Goal: Task Accomplishment & Management: Use online tool/utility

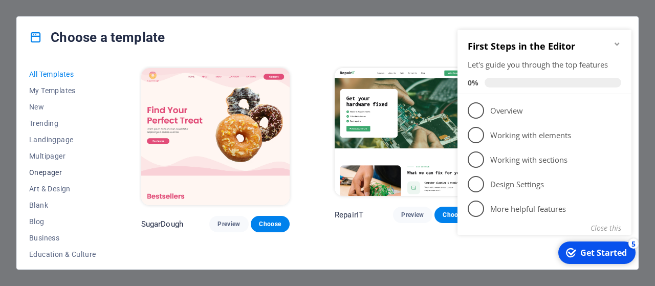
click at [56, 172] on span "Onepager" at bounding box center [62, 172] width 67 height 8
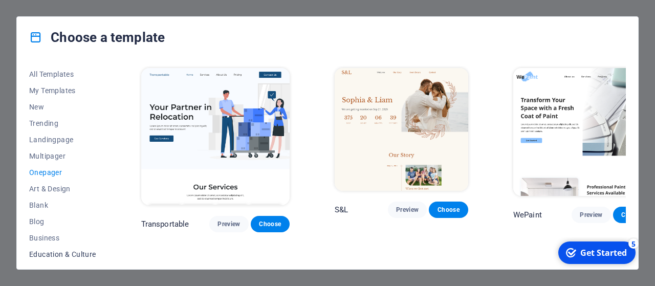
click at [85, 256] on span "Education & Culture" at bounding box center [62, 254] width 67 height 8
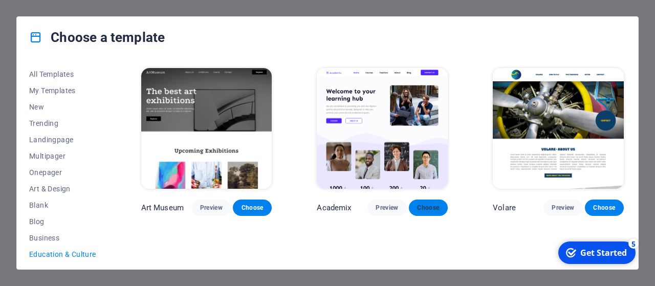
click at [431, 205] on span "Choose" at bounding box center [428, 208] width 23 height 8
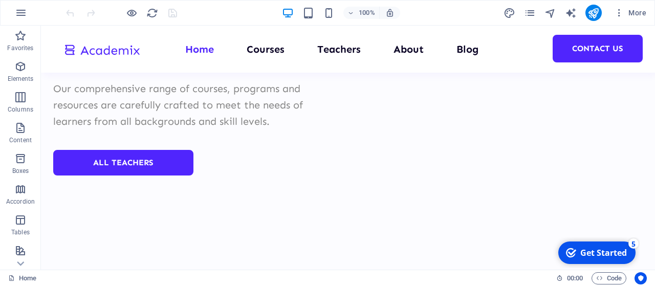
scroll to position [4183, 0]
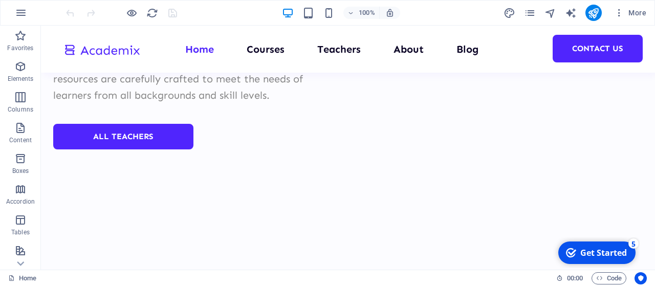
click at [597, 250] on div "Get Started" at bounding box center [603, 252] width 47 height 11
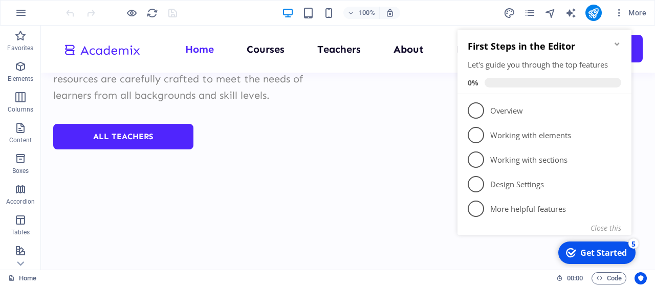
click div "checkmark Get Started 5 First Steps in the Editor Let's guide you through the t…"
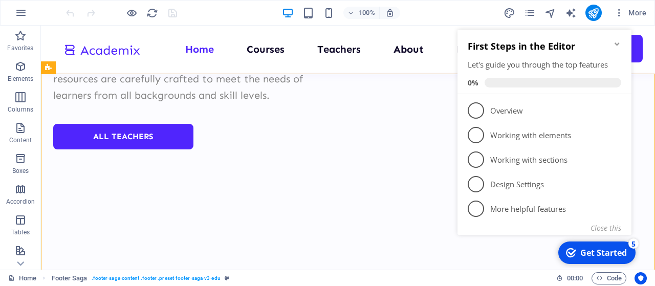
click at [616, 45] on icon "Minimize checklist" at bounding box center [617, 44] width 8 height 8
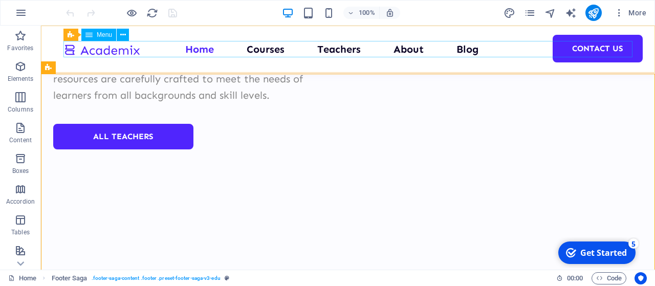
click at [257, 53] on nav "Home Courses Teachers About Blog Contact Us" at bounding box center [347, 49] width 569 height 16
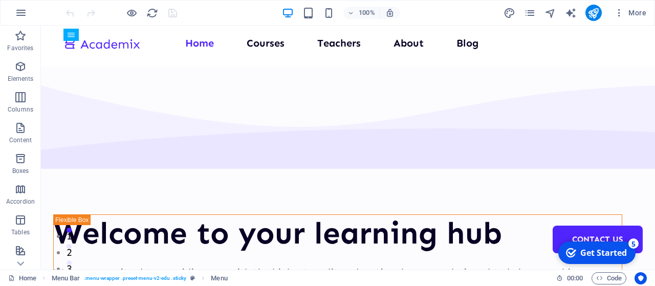
scroll to position [0, 0]
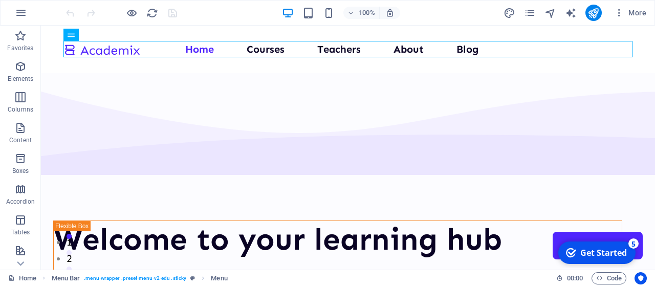
drag, startPoint x: 652, startPoint y: 40, endPoint x: 652, endPoint y: 101, distance: 60.9
click at [26, 9] on icon "button" at bounding box center [21, 13] width 12 height 12
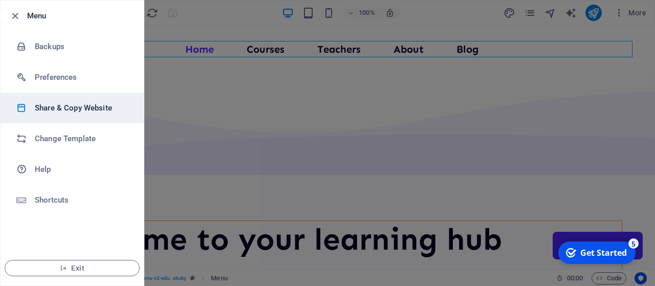
click at [77, 104] on h6 "Share & Copy Website" at bounding box center [82, 108] width 95 height 12
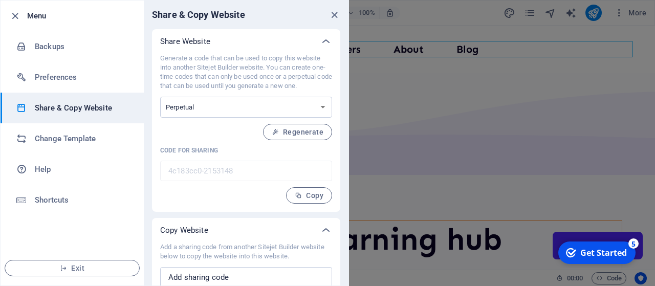
click at [370, 104] on div at bounding box center [327, 143] width 655 height 286
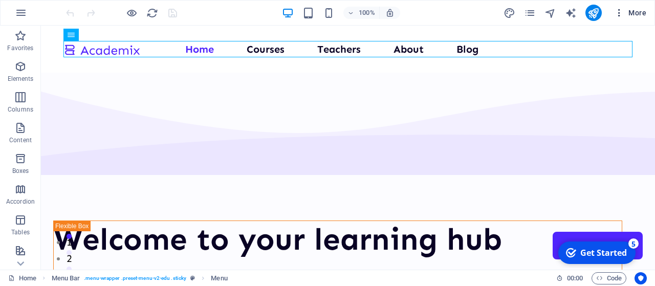
click at [619, 11] on icon "button" at bounding box center [619, 13] width 10 height 10
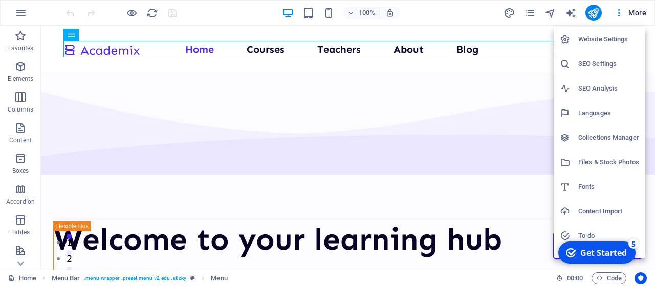
click at [594, 14] on div at bounding box center [327, 143] width 655 height 286
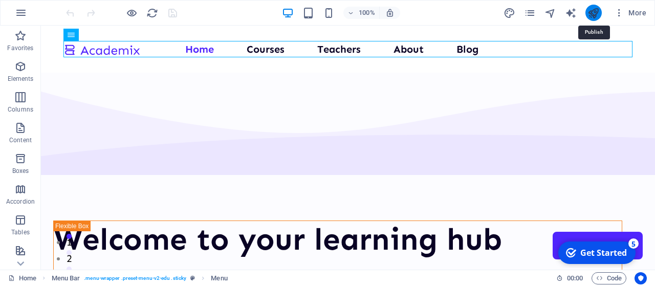
click at [594, 16] on icon "publish" at bounding box center [593, 13] width 12 height 12
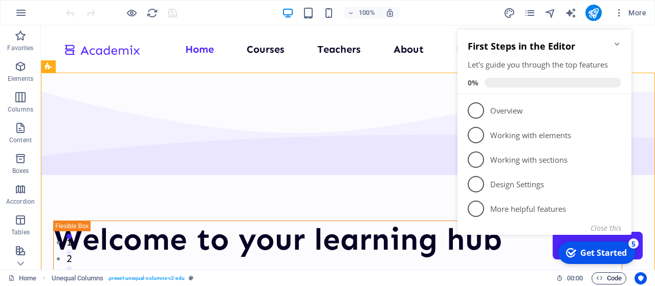
click at [610, 278] on span "Code" at bounding box center [609, 278] width 26 height 12
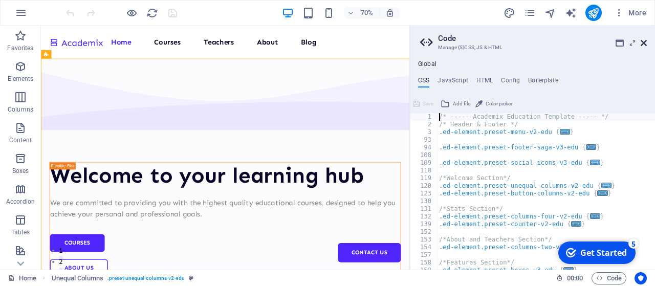
click at [645, 45] on icon at bounding box center [644, 43] width 6 height 8
